Goal: Task Accomplishment & Management: Use online tool/utility

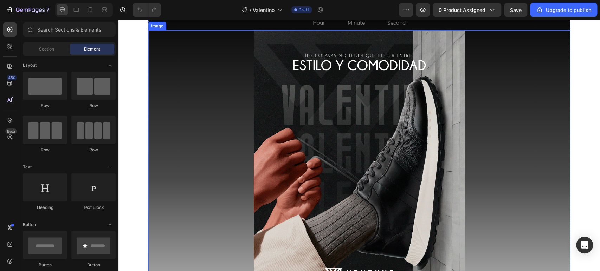
scroll to position [39, 0]
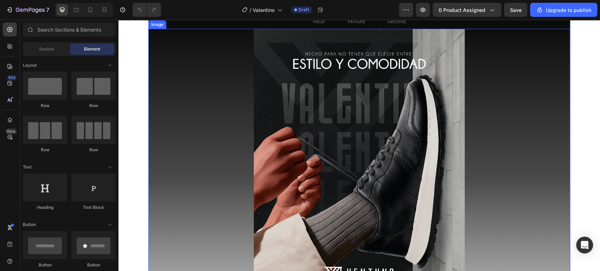
click at [405, 74] on img at bounding box center [359, 160] width 211 height 263
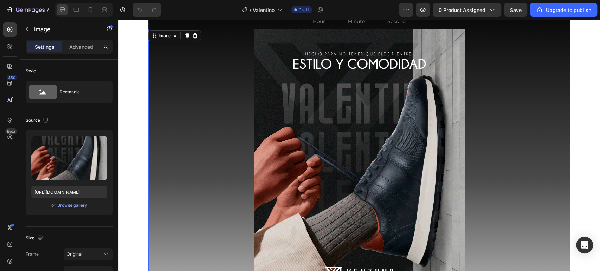
click at [398, 91] on img at bounding box center [359, 160] width 211 height 263
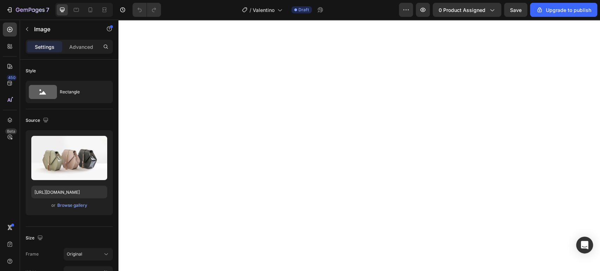
scroll to position [1093, 0]
click at [98, 11] on div "Fullscreen" at bounding box center [84, 10] width 58 height 14
click at [93, 11] on icon at bounding box center [90, 9] width 7 height 7
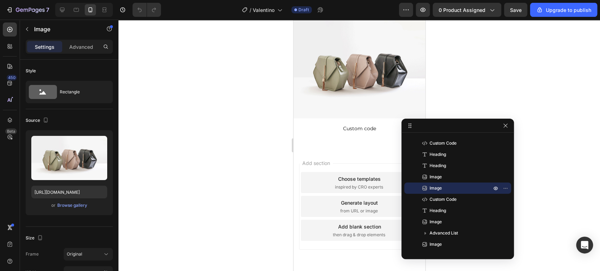
scroll to position [2586, 0]
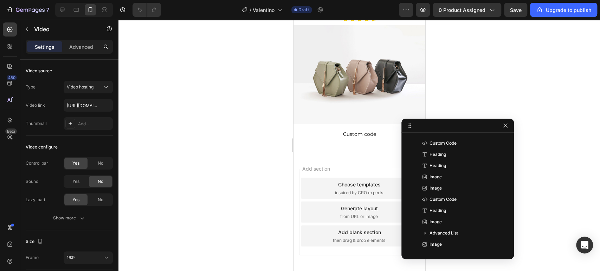
scroll to position [425, 0]
click at [54, 11] on div at bounding box center [82, 10] width 60 height 14
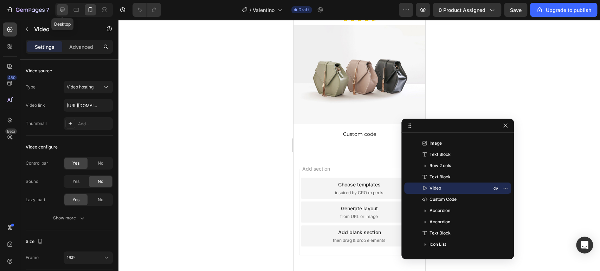
click at [60, 8] on icon at bounding box center [62, 10] width 5 height 5
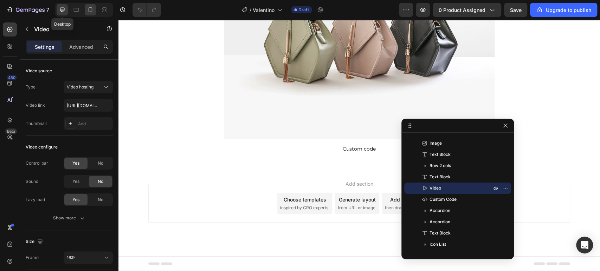
scroll to position [3170, 0]
click at [90, 14] on div at bounding box center [90, 9] width 11 height 11
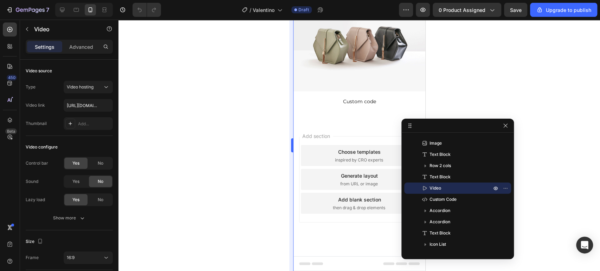
scroll to position [2664, 0]
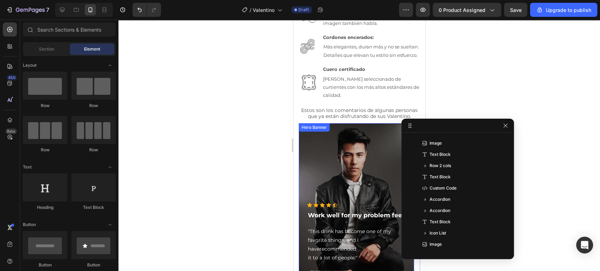
scroll to position [1575, 0]
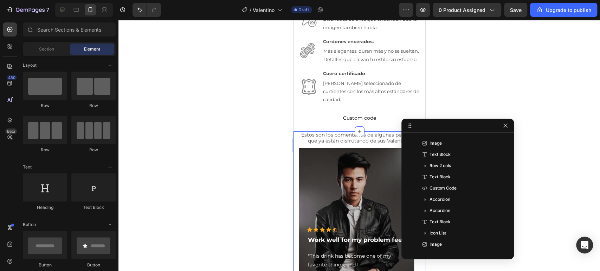
click at [297, 138] on div "Estos son los comentarios de algunas personas que ya están disfrutando de sus V…" at bounding box center [359, 223] width 132 height 184
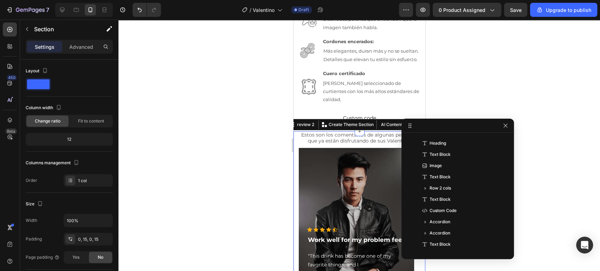
scroll to position [189, 0]
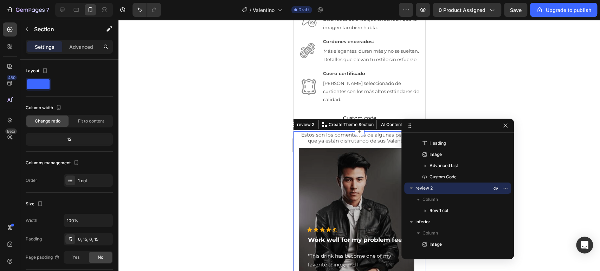
click at [415, 120] on div at bounding box center [418, 124] width 8 height 8
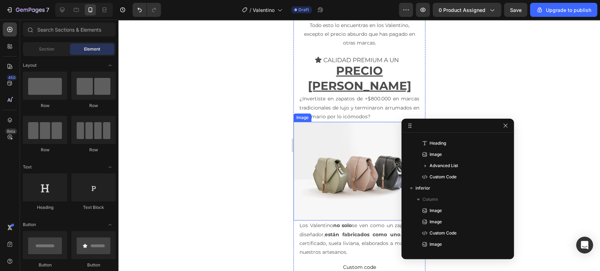
scroll to position [1965, 0]
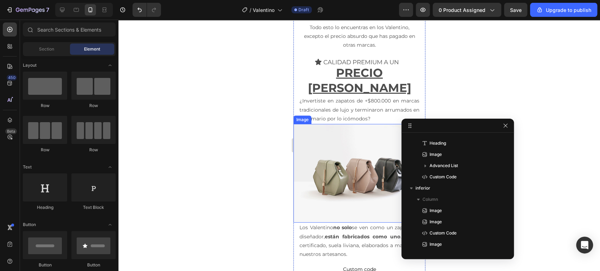
click at [369, 124] on img at bounding box center [359, 173] width 132 height 99
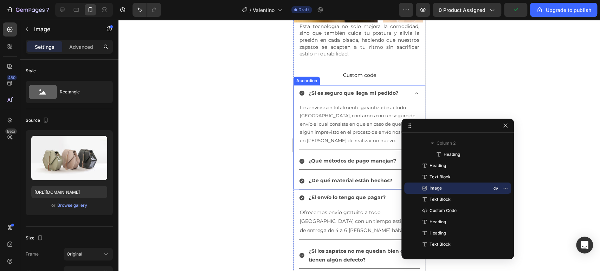
scroll to position [2592, 0]
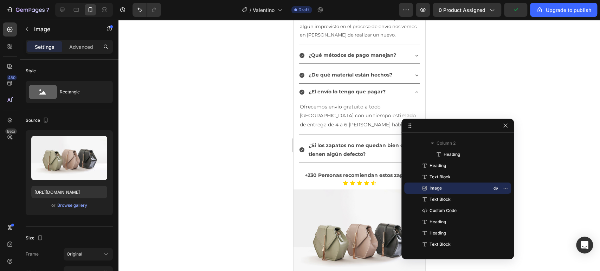
click at [56, 12] on div at bounding box center [84, 10] width 58 height 14
click at [64, 8] on icon at bounding box center [62, 9] width 7 height 7
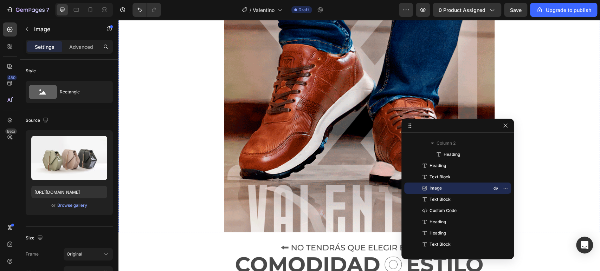
scroll to position [1270, 0]
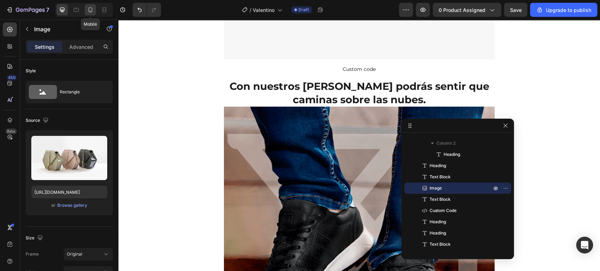
click at [90, 7] on icon at bounding box center [90, 9] width 7 height 7
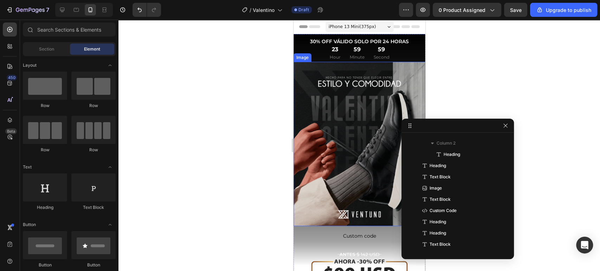
click at [375, 81] on img at bounding box center [359, 144] width 132 height 165
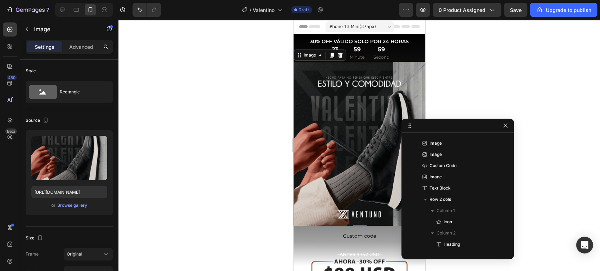
scroll to position [20, 0]
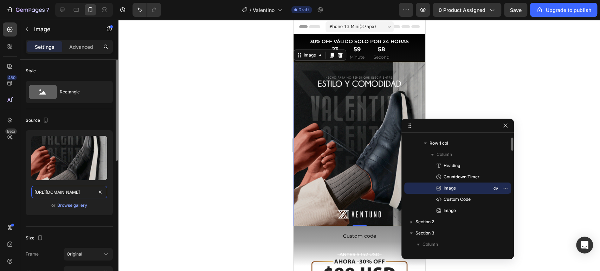
drag, startPoint x: 77, startPoint y: 191, endPoint x: 81, endPoint y: 190, distance: 4.4
click at [77, 192] on input "[URL][DOMAIN_NAME]" at bounding box center [69, 192] width 76 height 13
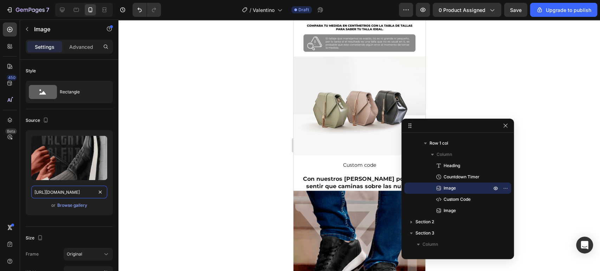
scroll to position [702, 0]
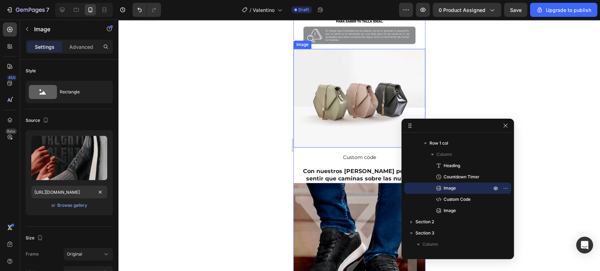
click at [325, 95] on img at bounding box center [359, 98] width 132 height 99
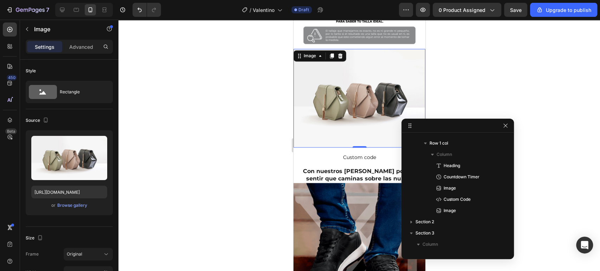
scroll to position [155, 0]
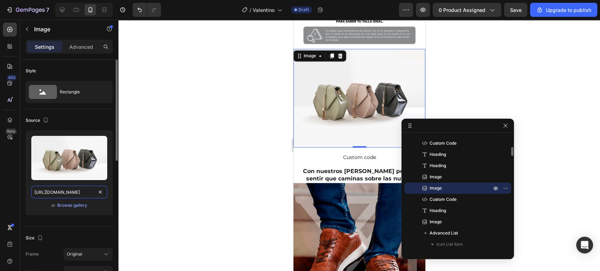
click at [76, 192] on input "[URL][DOMAIN_NAME]" at bounding box center [69, 192] width 76 height 13
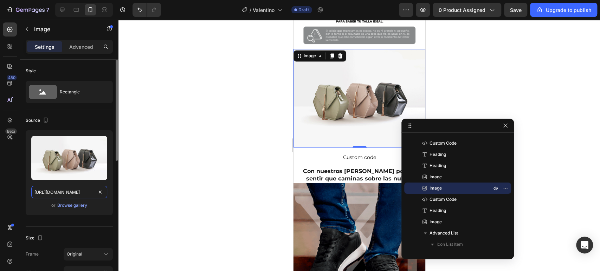
paste input "0916/7346/1105/files/Hero-Valentinos_1.gif?v=1755699102"
type input "[URL][DOMAIN_NAME]"
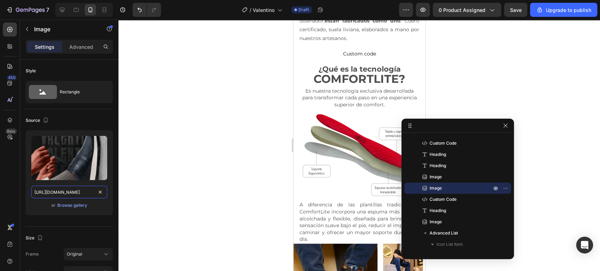
scroll to position [1873, 0]
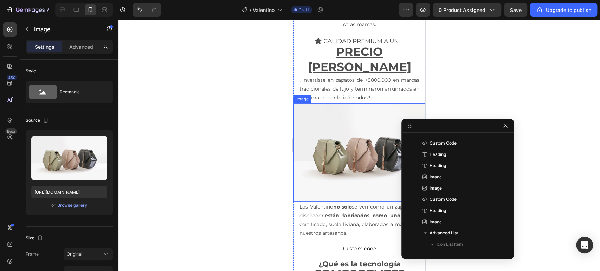
click at [332, 118] on img at bounding box center [359, 152] width 132 height 99
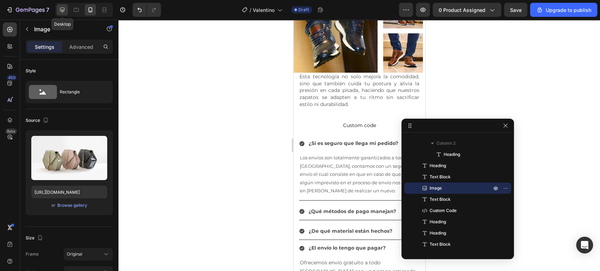
click at [65, 10] on icon at bounding box center [62, 9] width 7 height 7
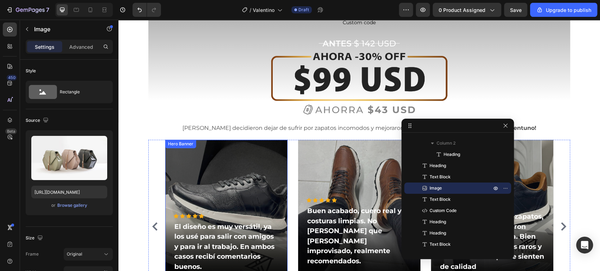
scroll to position [385, 0]
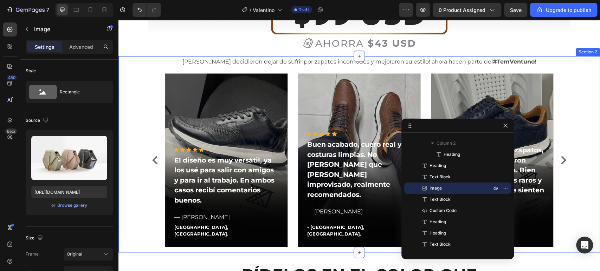
click at [132, 129] on div "[PERSON_NAME] decidieron dejar de sufrir por zapatos incomodos y mejoraron su e…" at bounding box center [359, 154] width 471 height 196
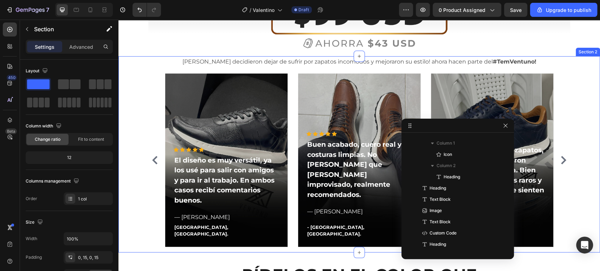
scroll to position [54, 0]
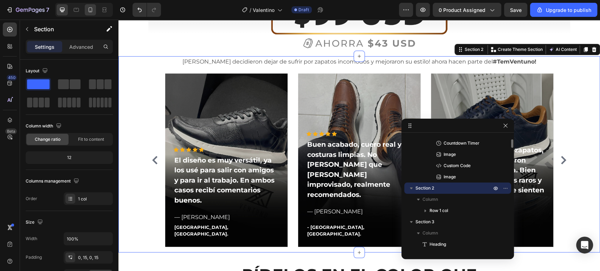
click at [93, 13] on icon at bounding box center [90, 9] width 7 height 7
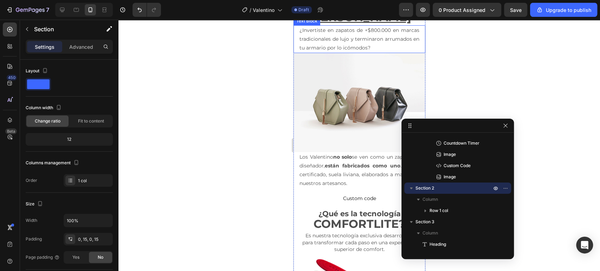
scroll to position [1990, 0]
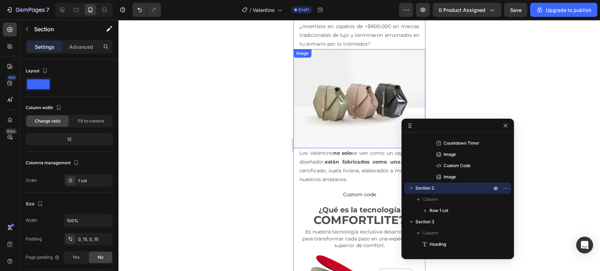
click at [347, 79] on img at bounding box center [359, 98] width 132 height 99
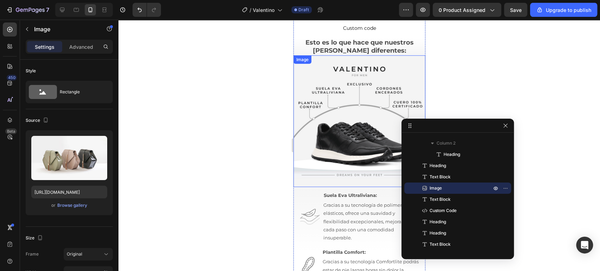
scroll to position [1479, 0]
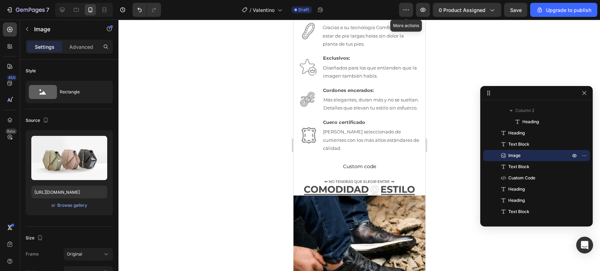
drag, startPoint x: 460, startPoint y: 126, endPoint x: 539, endPoint y: 93, distance: 85.5
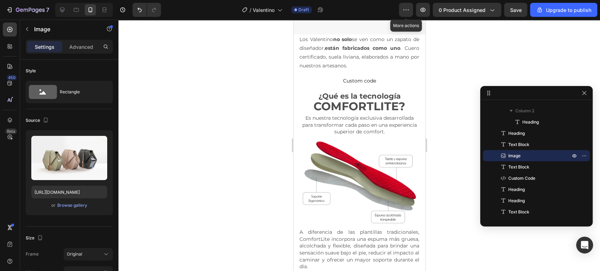
scroll to position [1908, 0]
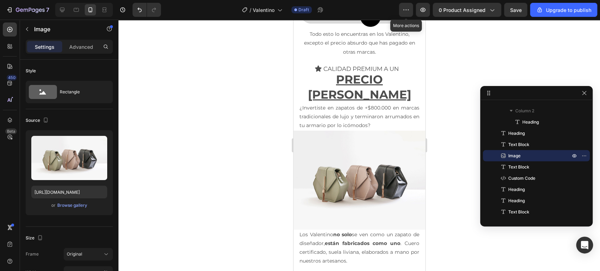
click at [377, 131] on img at bounding box center [359, 180] width 132 height 99
click at [85, 193] on input "[URL][DOMAIN_NAME]" at bounding box center [69, 192] width 76 height 13
paste input "0916/7346/1105/files/valentino-banner1-hero-ventuno-zapatos_en_cuero.gif?v=1758…"
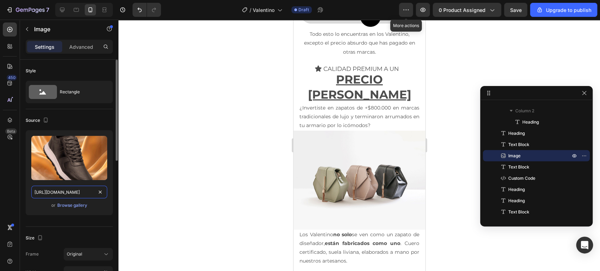
type input "[URL][DOMAIN_NAME]"
click at [95, 205] on div "or Browse gallery" at bounding box center [69, 205] width 76 height 8
click at [62, 7] on icon at bounding box center [62, 9] width 7 height 7
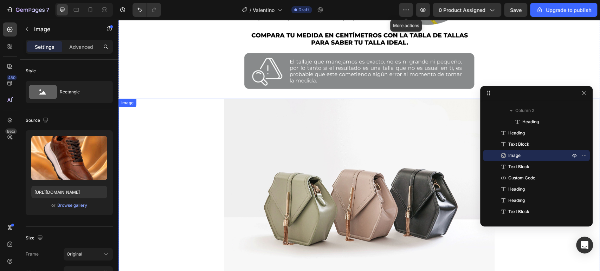
scroll to position [910, 0]
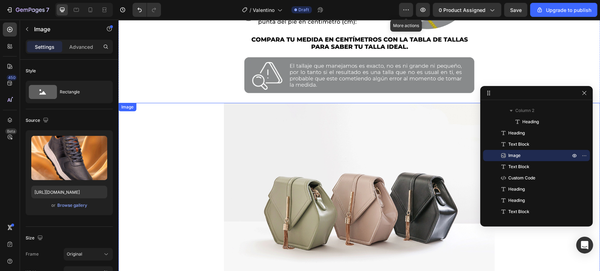
click at [305, 138] on img at bounding box center [359, 204] width 270 height 203
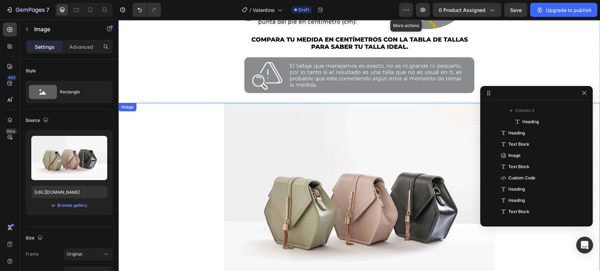
scroll to position [178, 0]
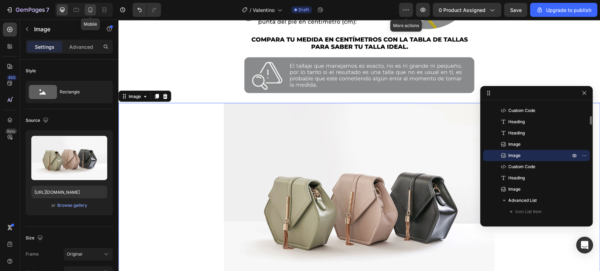
drag, startPoint x: 92, startPoint y: 6, endPoint x: 92, endPoint y: 11, distance: 4.2
click at [93, 6] on icon at bounding box center [90, 9] width 7 height 7
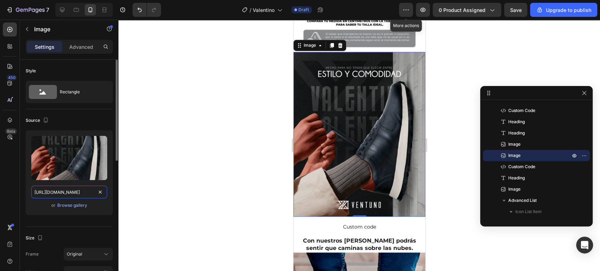
scroll to position [761, 0]
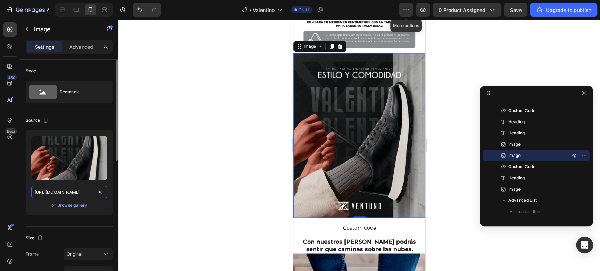
click at [56, 189] on input "[URL][DOMAIN_NAME]" at bounding box center [69, 192] width 76 height 13
click at [64, 8] on icon at bounding box center [62, 10] width 5 height 5
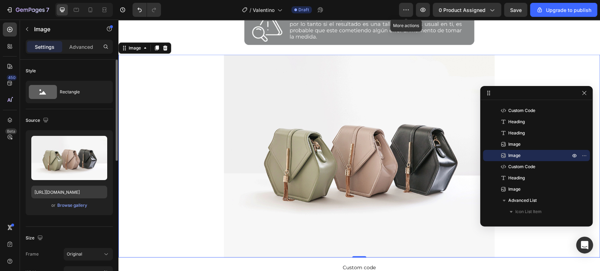
scroll to position [963, 0]
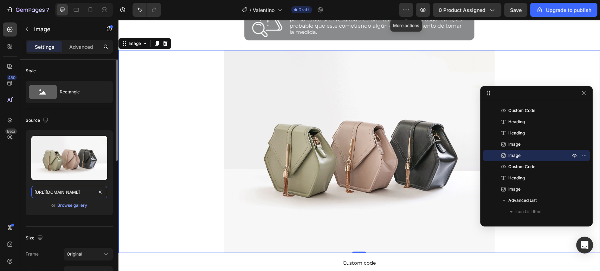
click at [74, 188] on input "[URL][DOMAIN_NAME]" at bounding box center [69, 192] width 76 height 13
paste input "0916/7346/1105/files/Hero-Valentinos_1.gif?v=1755699102"
type input "[URL][DOMAIN_NAME]"
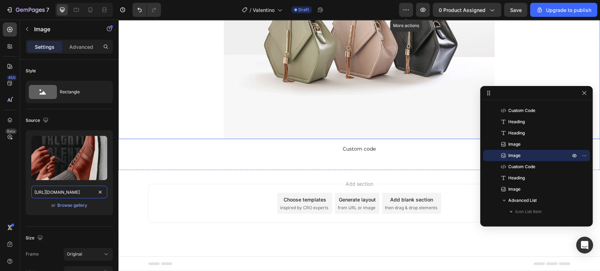
scroll to position [4001, 0]
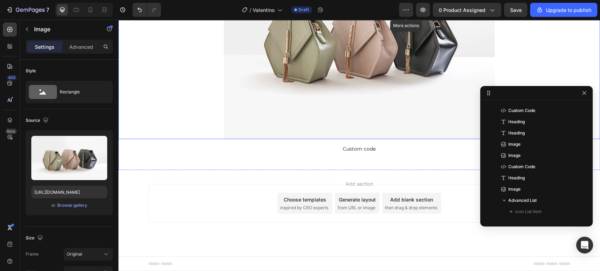
click at [329, 87] on img at bounding box center [359, 37] width 270 height 203
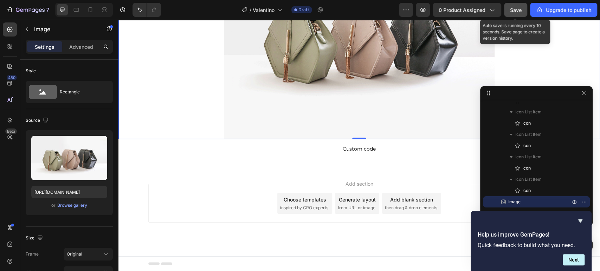
click at [519, 9] on span "Save" at bounding box center [516, 10] width 12 height 6
